Goal: Task Accomplishment & Management: Complete application form

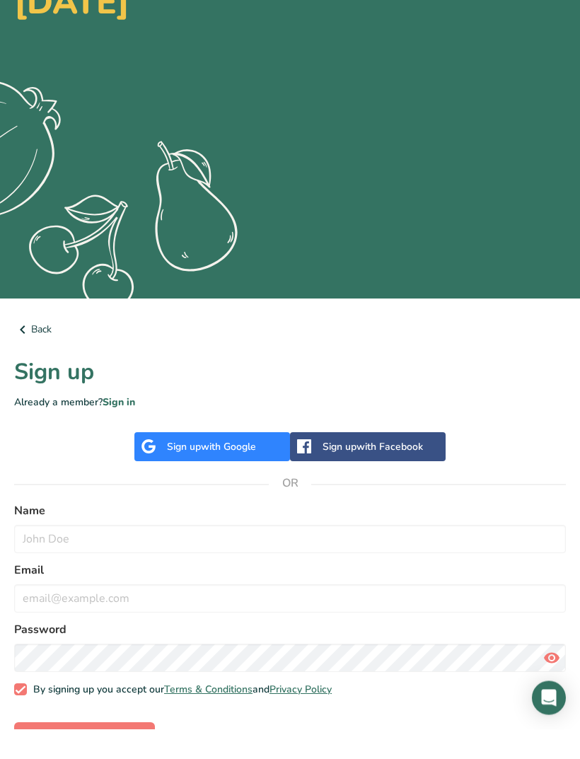
scroll to position [134, 0]
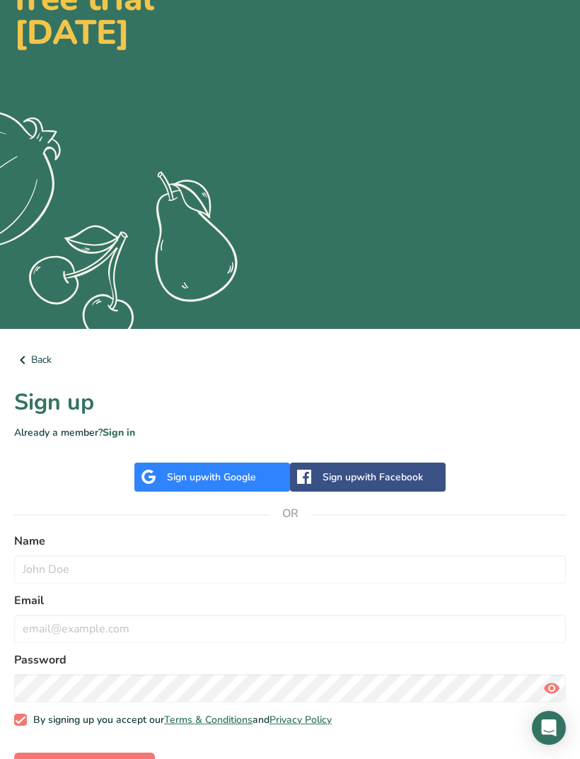
click at [374, 487] on div "Sign up with Facebook" at bounding box center [368, 477] width 156 height 29
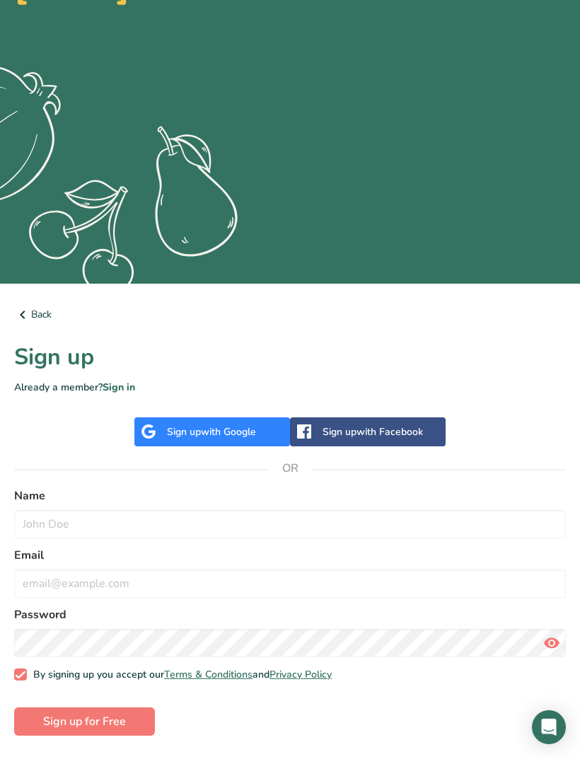
scroll to position [179, 0]
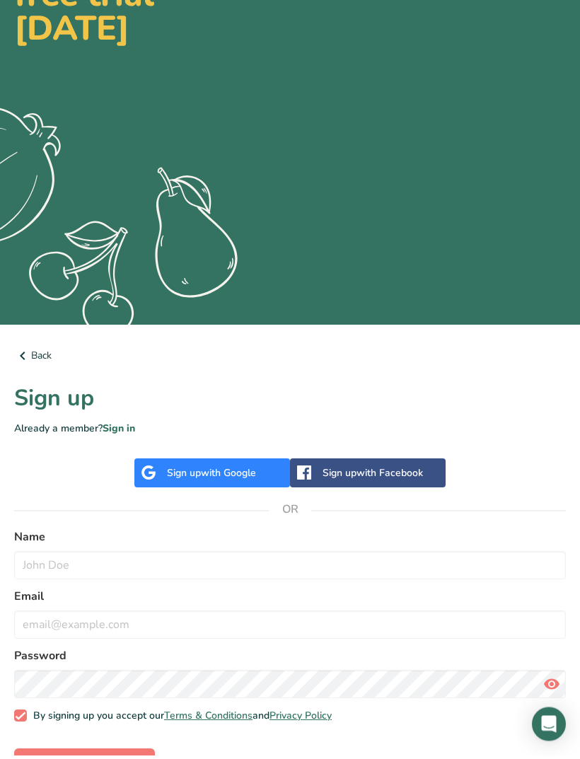
scroll to position [134, 0]
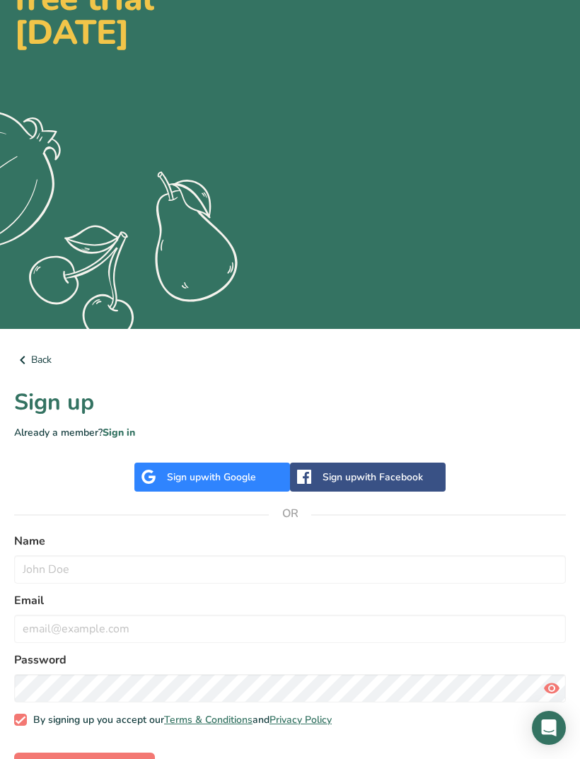
click at [239, 473] on span "with Google" at bounding box center [228, 477] width 55 height 13
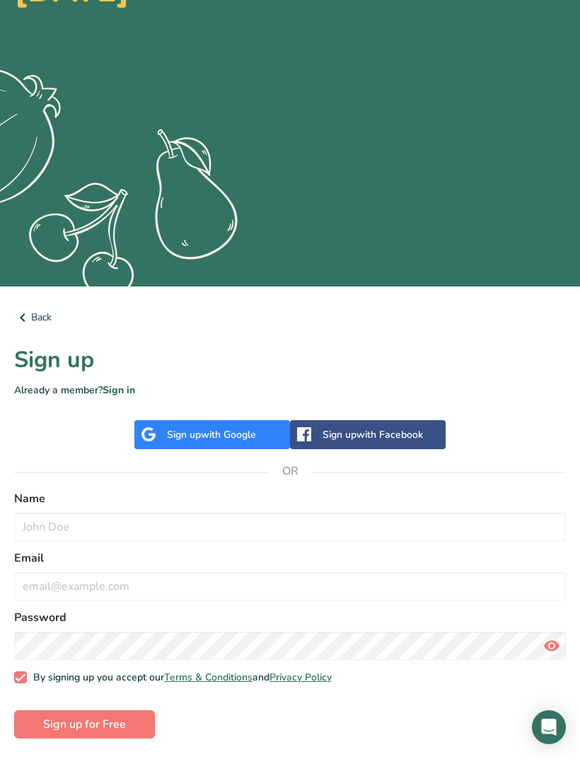
scroll to position [178, 0]
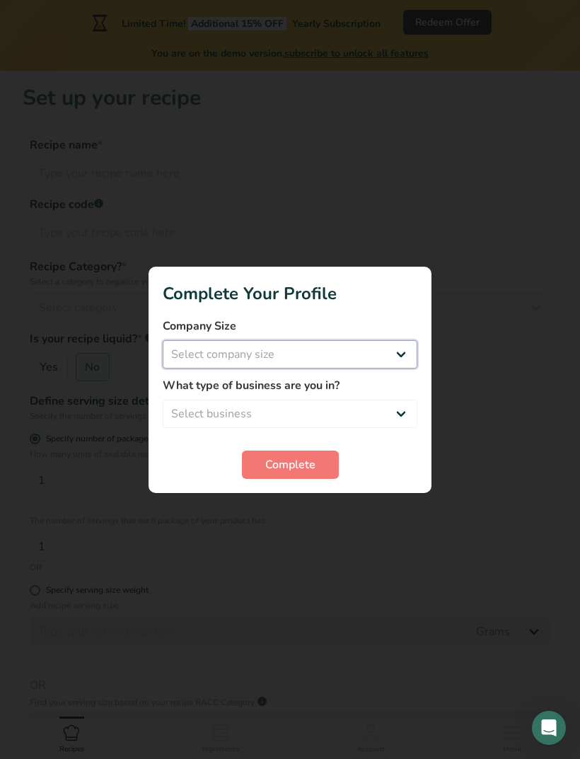
click at [401, 350] on select "Select company size Fewer than 10 Employees 10 to 50 Employees 51 to 500 Employ…" at bounding box center [290, 354] width 255 height 28
select select "1"
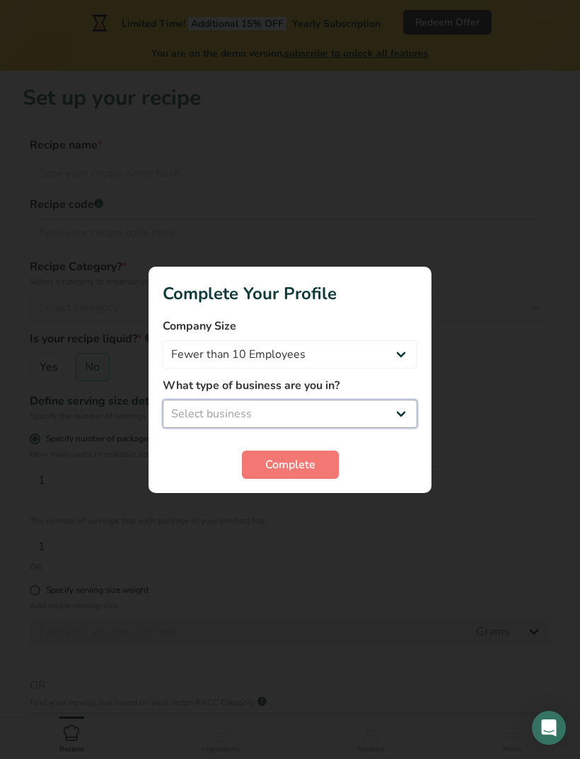
click at [390, 421] on select "Select business Packaged Food Manufacturer Restaurant & Cafe Bakery Meal Plans …" at bounding box center [290, 414] width 255 height 28
select select "3"
click at [324, 458] on button "Complete" at bounding box center [290, 465] width 97 height 28
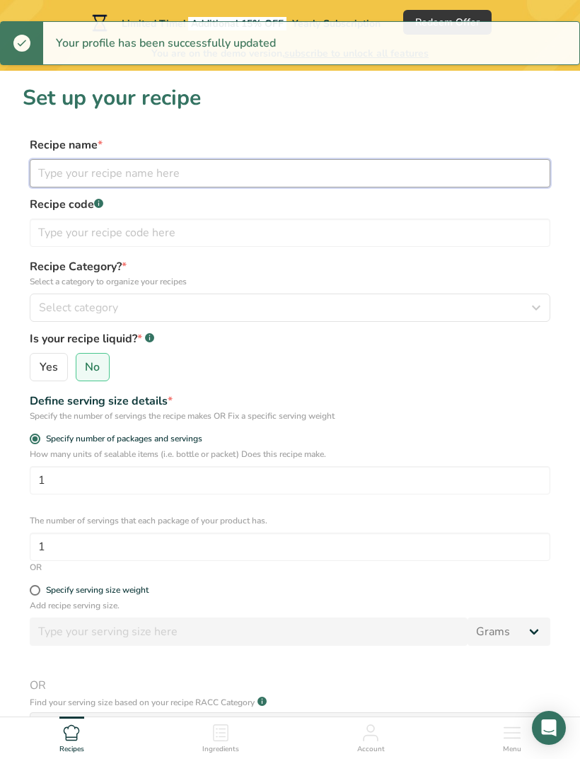
click at [408, 181] on input "text" at bounding box center [290, 173] width 521 height 28
